Goal: Task Accomplishment & Management: Use online tool/utility

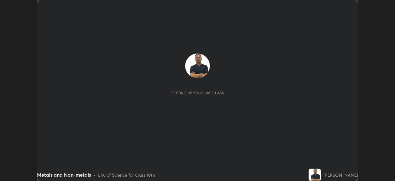
scroll to position [181, 395]
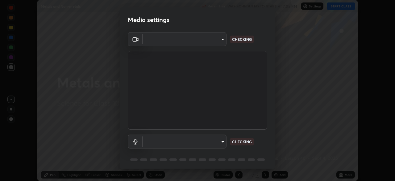
type input "1d6a8d8e3d049e0df573fcc8f71ee58031d2775e3e03122f9be361fa2901a04b"
type input "eb9c8c81c65f9eeda7c2e1431fcef4d95ccc1a98bec3a364541af71cf2452a27"
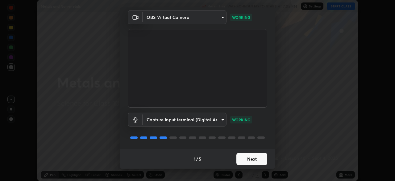
click at [251, 158] on button "Next" at bounding box center [252, 159] width 31 height 12
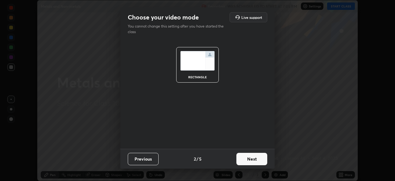
scroll to position [0, 0]
click at [253, 159] on button "Next" at bounding box center [252, 159] width 31 height 12
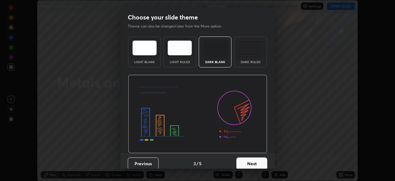
click at [251, 162] on button "Next" at bounding box center [252, 163] width 31 height 12
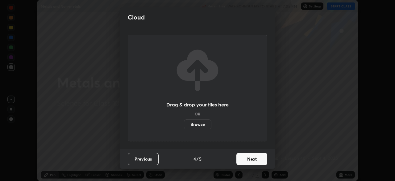
click at [252, 159] on button "Next" at bounding box center [252, 159] width 31 height 12
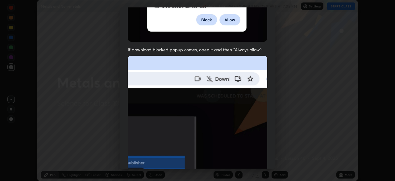
scroll to position [99, 0]
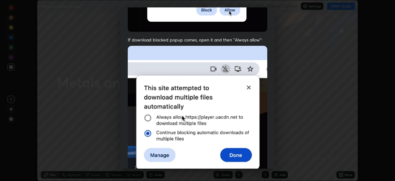
click at [282, 95] on div "Allow automatic downloads Please provide the following download permissions to …" at bounding box center [197, 90] width 395 height 181
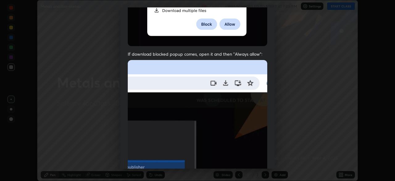
scroll to position [86, 0]
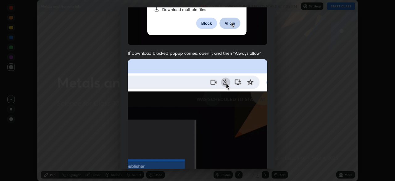
click at [166, 114] on img at bounding box center [198, 126] width 140 height 135
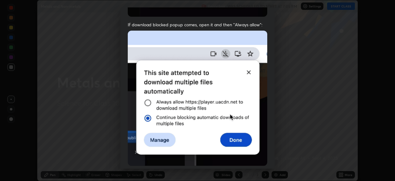
scroll to position [148, 0]
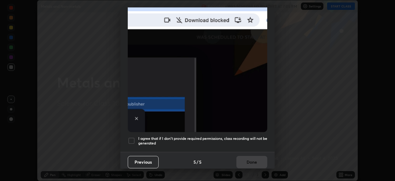
click at [130, 137] on div at bounding box center [131, 140] width 7 height 7
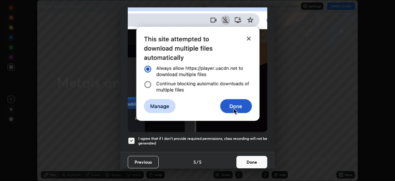
click at [251, 159] on button "Done" at bounding box center [252, 162] width 31 height 12
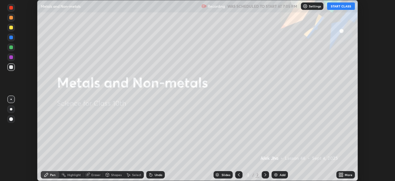
click at [335, 6] on button "START CLASS" at bounding box center [341, 5] width 28 height 7
click at [282, 175] on div "Add" at bounding box center [283, 174] width 6 height 3
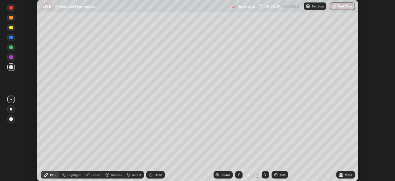
click at [11, 119] on div at bounding box center [11, 119] width 4 height 4
click at [91, 174] on div "Eraser" at bounding box center [95, 174] width 9 height 3
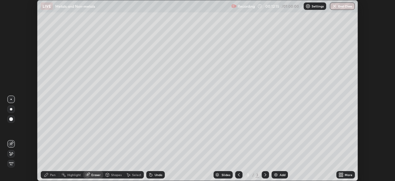
click at [57, 175] on div "Pen" at bounding box center [50, 174] width 19 height 7
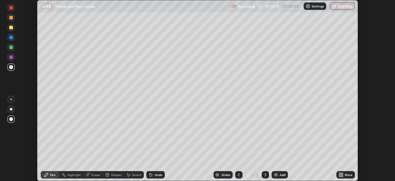
click at [284, 175] on div "Add" at bounding box center [283, 174] width 6 height 3
click at [239, 174] on icon at bounding box center [239, 174] width 5 height 5
click at [306, 169] on div "Slides 3 / 4 Add" at bounding box center [251, 174] width 172 height 12
click at [307, 168] on div "Slides 3 / 4 Add" at bounding box center [251, 174] width 172 height 12
click at [307, 170] on div "Slides 3 / 4 Add" at bounding box center [251, 174] width 172 height 12
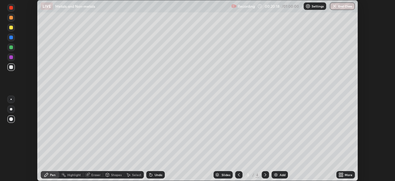
click at [307, 169] on div "Slides 3 / 4 Add" at bounding box center [251, 174] width 172 height 12
